Goal: Information Seeking & Learning: Learn about a topic

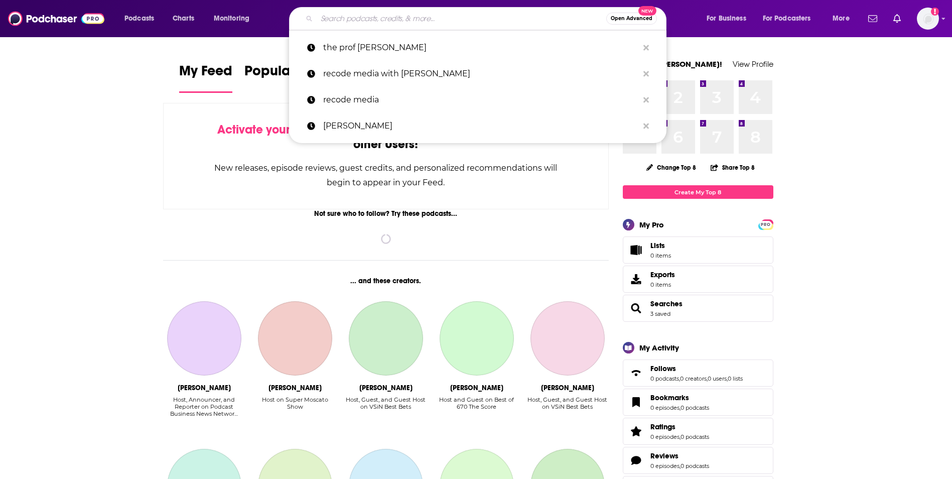
click at [428, 21] on input "Search podcasts, credits, & more..." at bounding box center [462, 19] width 290 height 16
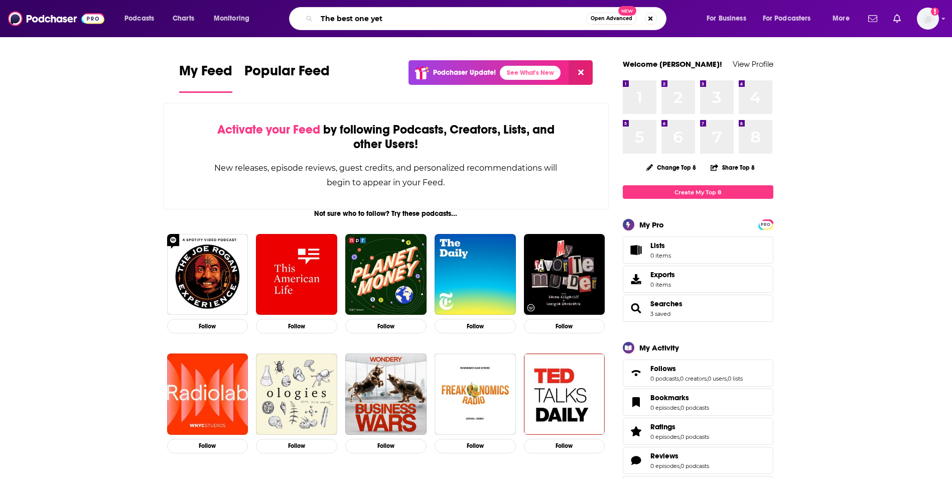
type input "The best one yet"
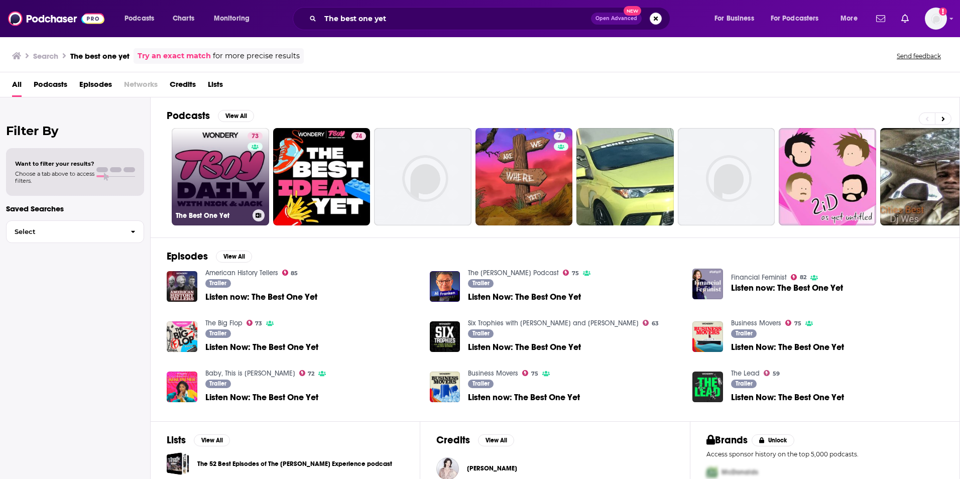
click at [222, 162] on link "73 The Best One Yet" at bounding box center [220, 176] width 97 height 97
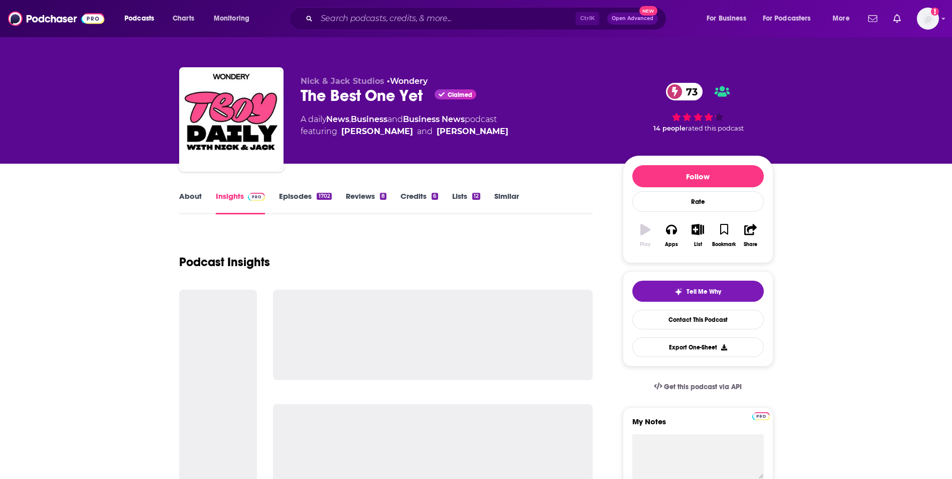
click at [313, 201] on link "Episodes 1702" at bounding box center [305, 202] width 52 height 23
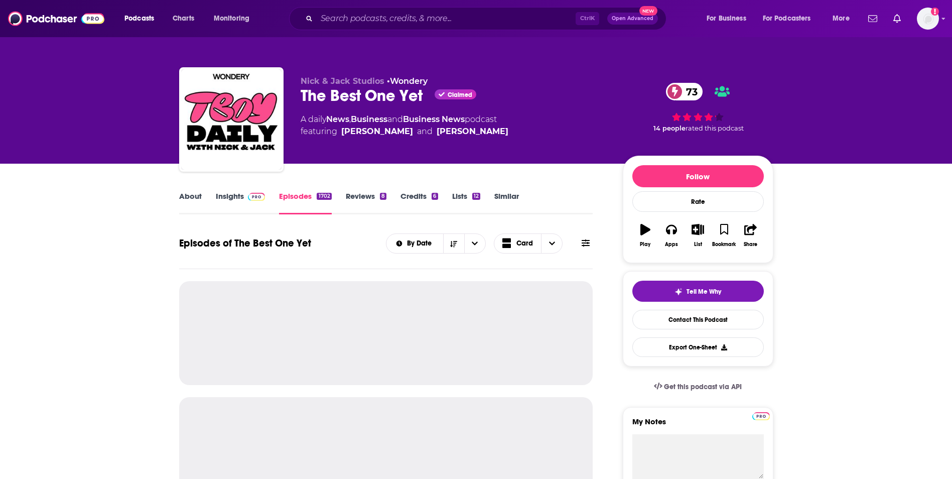
click at [254, 200] on img at bounding box center [257, 197] width 18 height 8
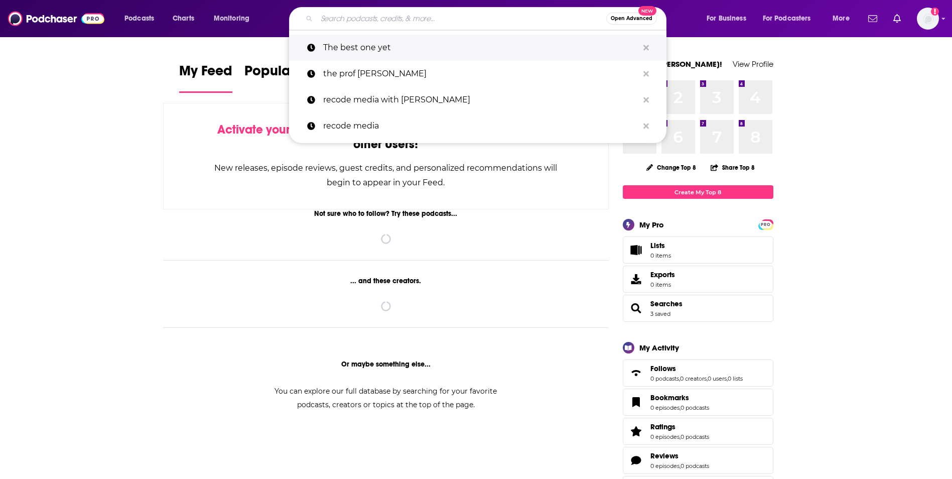
click at [396, 43] on p "The best one yet" at bounding box center [480, 48] width 315 height 26
type input "The best one yet"
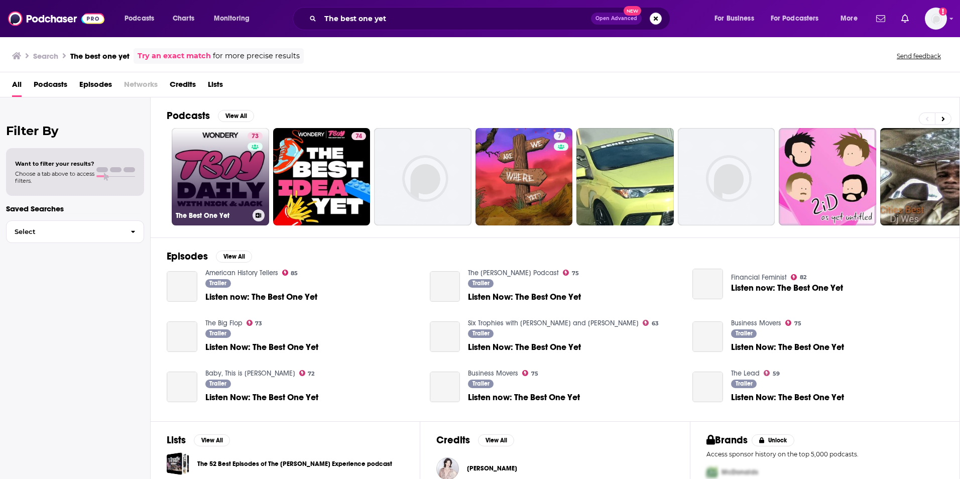
click at [220, 159] on link "73 The Best One Yet" at bounding box center [220, 176] width 97 height 97
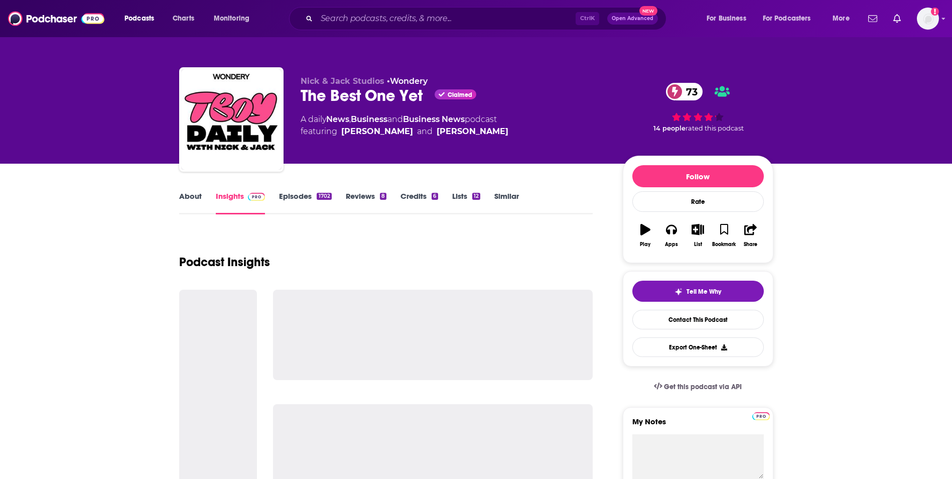
click at [307, 195] on link "Episodes 1702" at bounding box center [305, 202] width 52 height 23
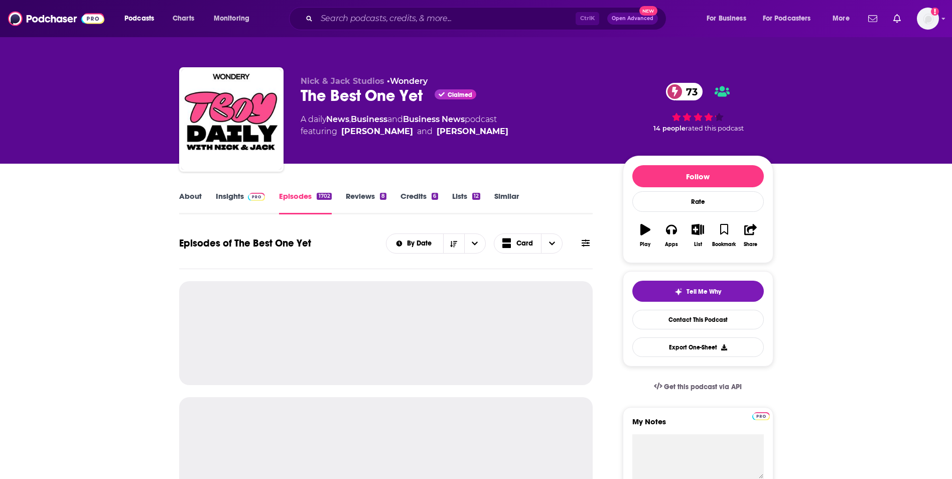
click at [234, 193] on link "Insights" at bounding box center [241, 202] width 50 height 23
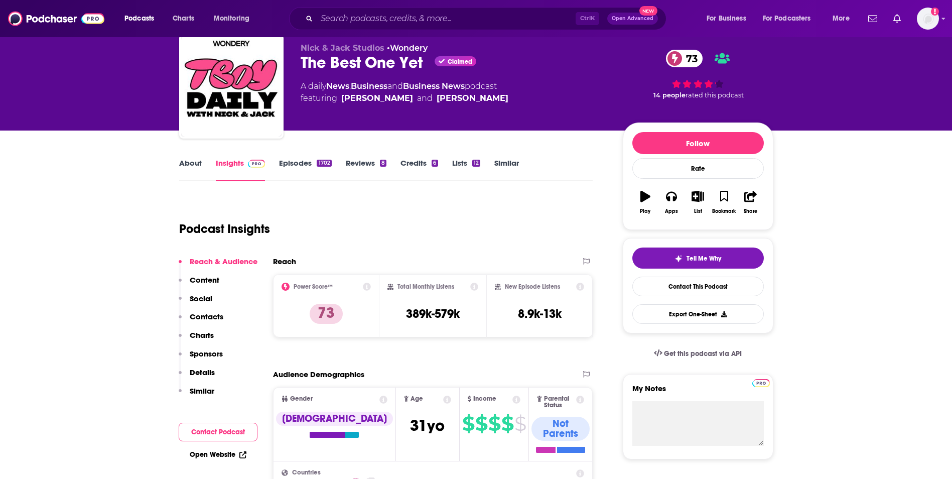
scroll to position [50, 0]
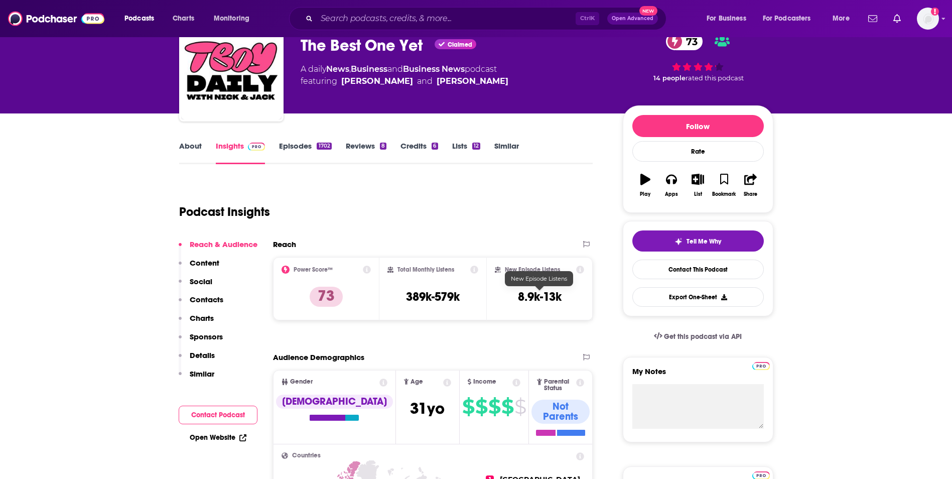
click at [356, 145] on link "Reviews 8" at bounding box center [366, 152] width 41 height 23
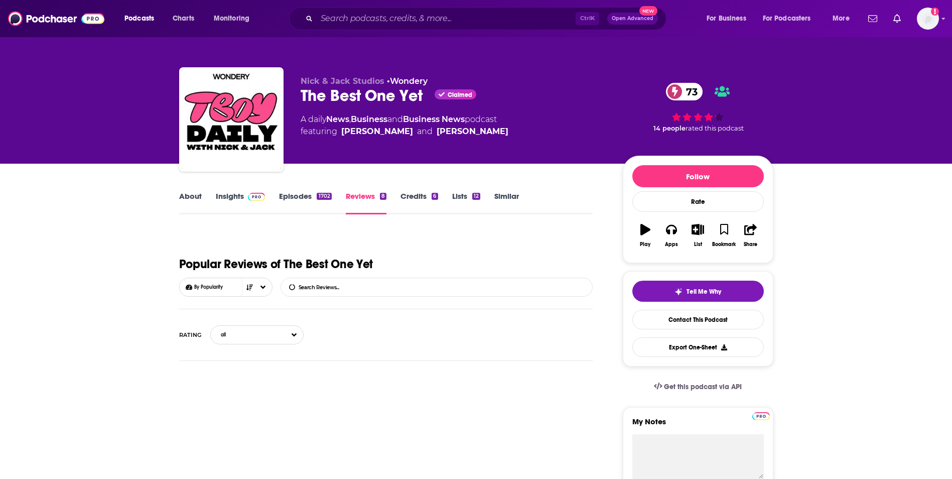
click at [311, 195] on link "Episodes 1702" at bounding box center [305, 202] width 52 height 23
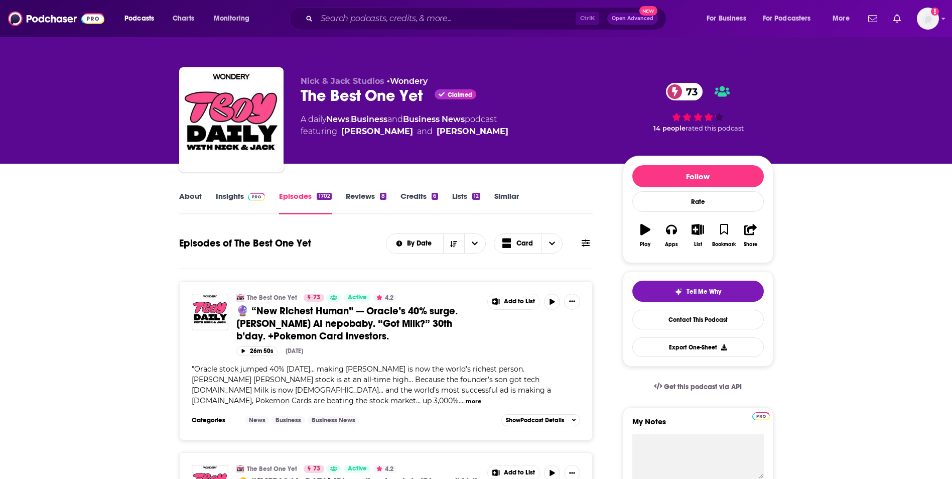
click at [242, 196] on link "Insights" at bounding box center [241, 202] width 50 height 23
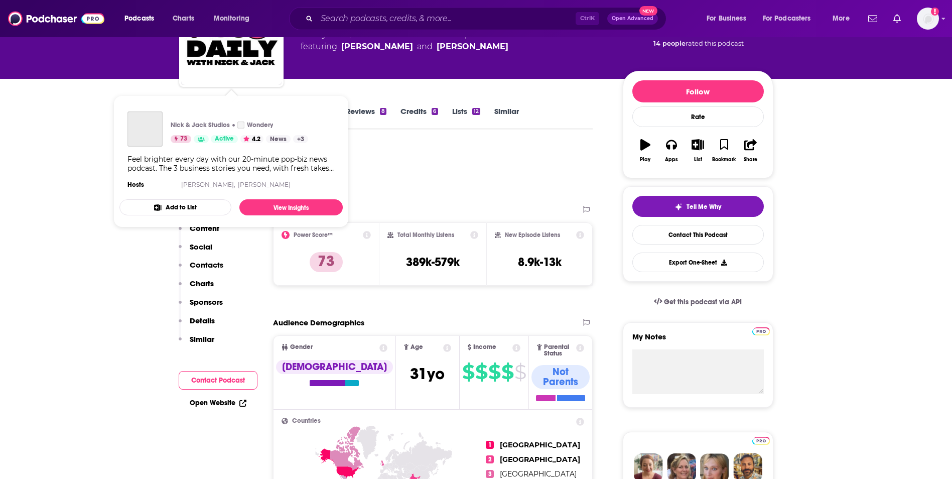
scroll to position [151, 0]
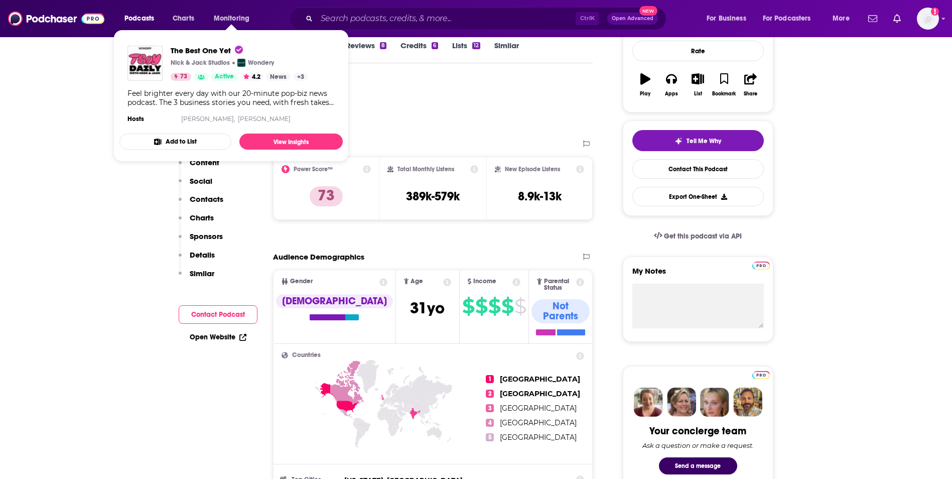
click at [428, 117] on div "Podcast Insights" at bounding box center [382, 105] width 406 height 51
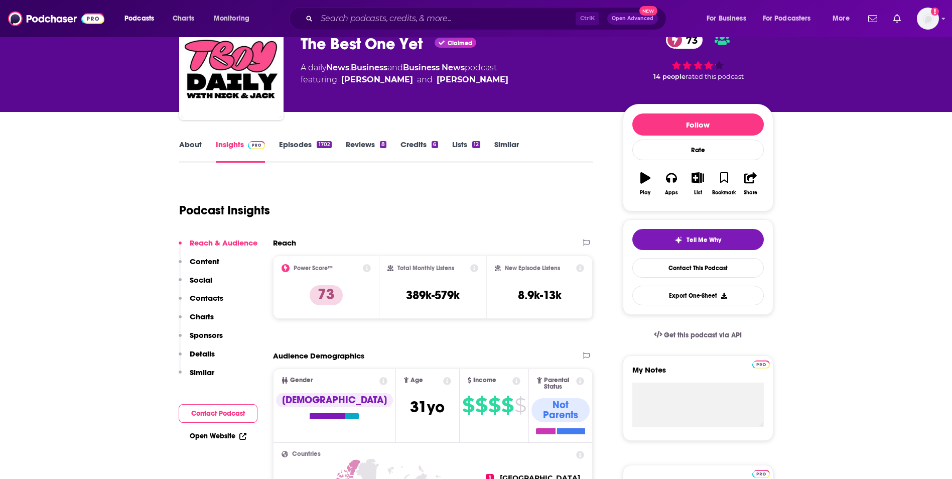
scroll to position [50, 0]
